Goal: Find specific page/section: Find specific page/section

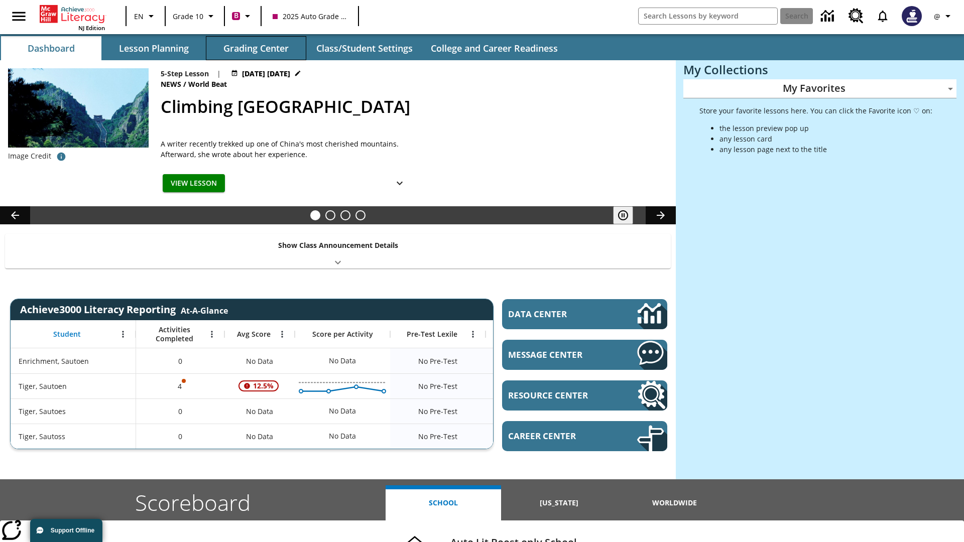
click at [256, 48] on button "Grading Center" at bounding box center [256, 48] width 100 height 24
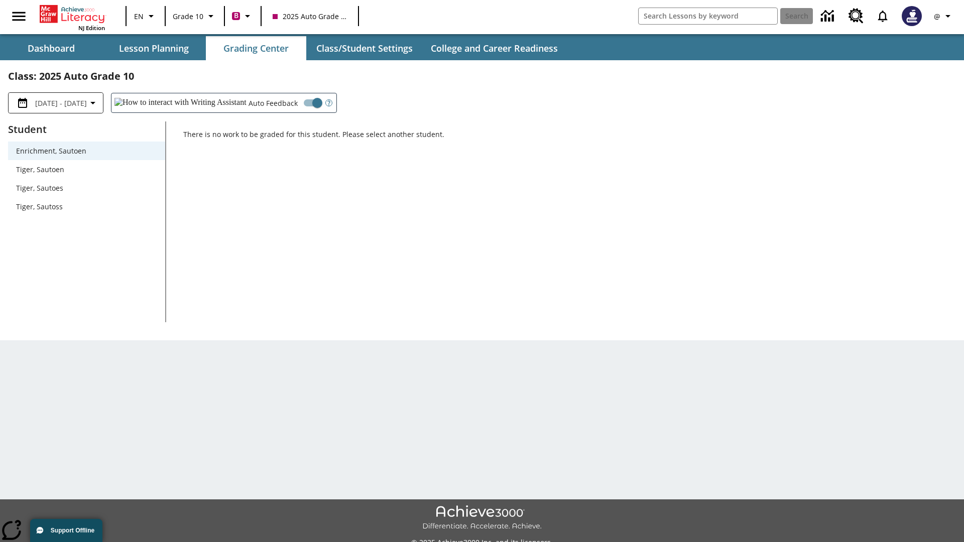
click at [86, 169] on span "Tiger, Sautoen" at bounding box center [86, 169] width 141 height 11
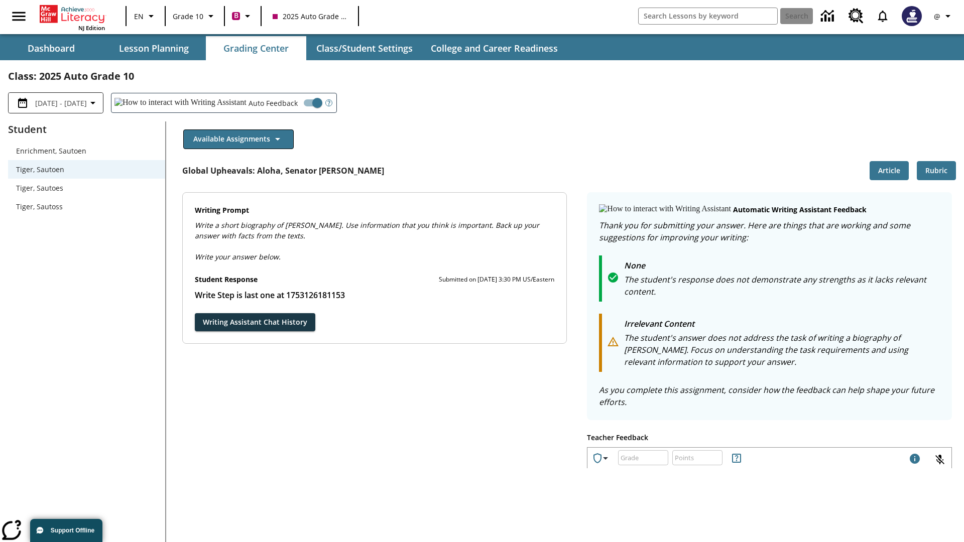
scroll to position [174, 0]
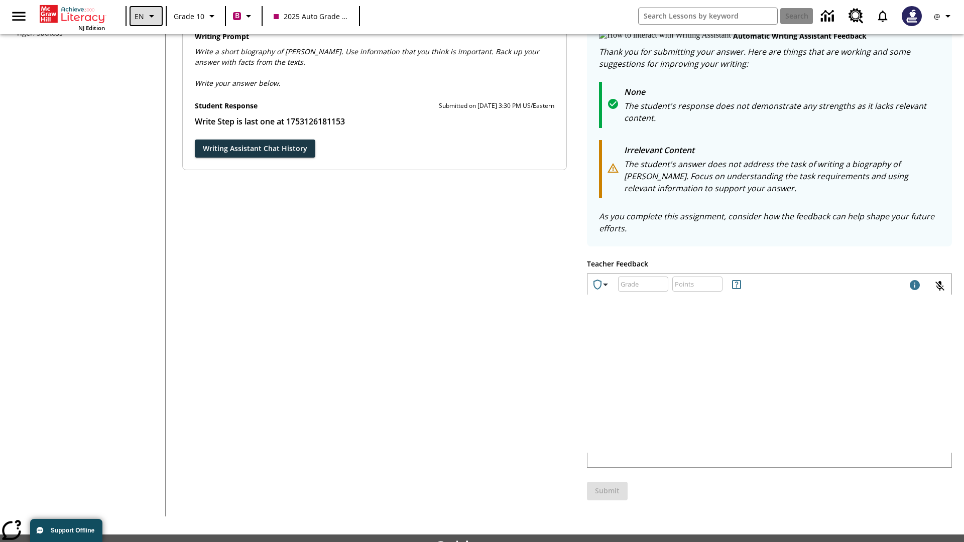
click at [146, 16] on icon "Language: EN, Select a language" at bounding box center [152, 16] width 12 height 12
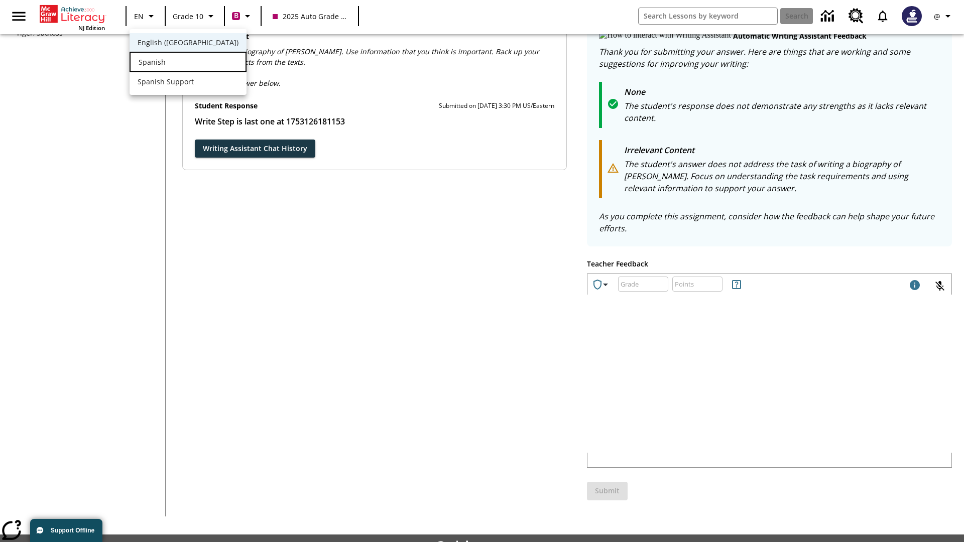
click at [167, 63] on div "Spanish" at bounding box center [187, 62] width 117 height 21
